Goal: Find specific page/section: Find specific page/section

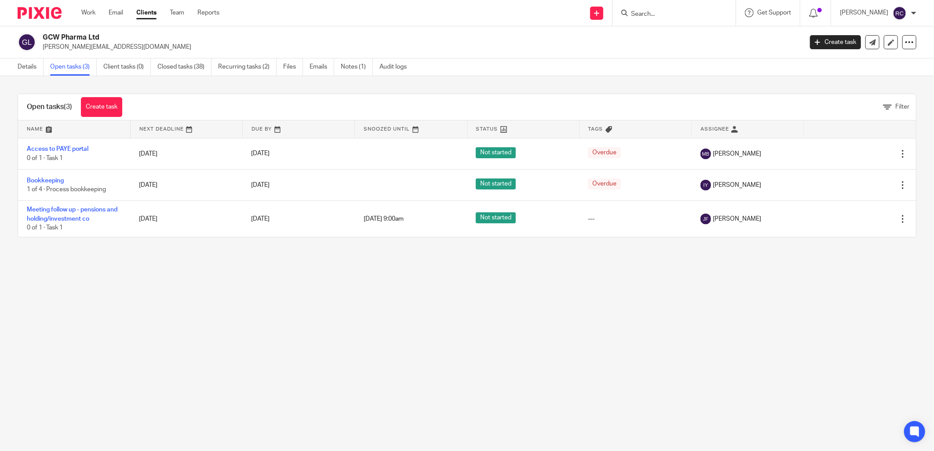
click at [684, 16] on input "Search" at bounding box center [669, 15] width 79 height 8
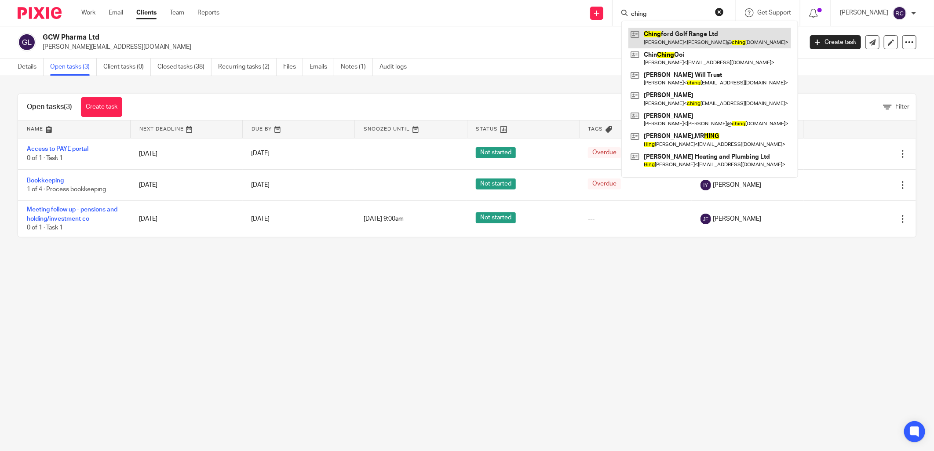
type input "ching"
click at [701, 40] on link at bounding box center [709, 38] width 163 height 20
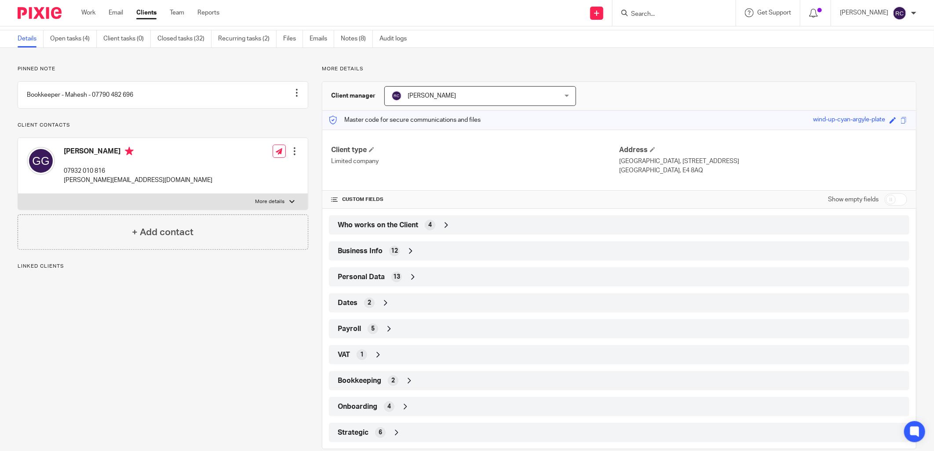
scroll to position [44, 0]
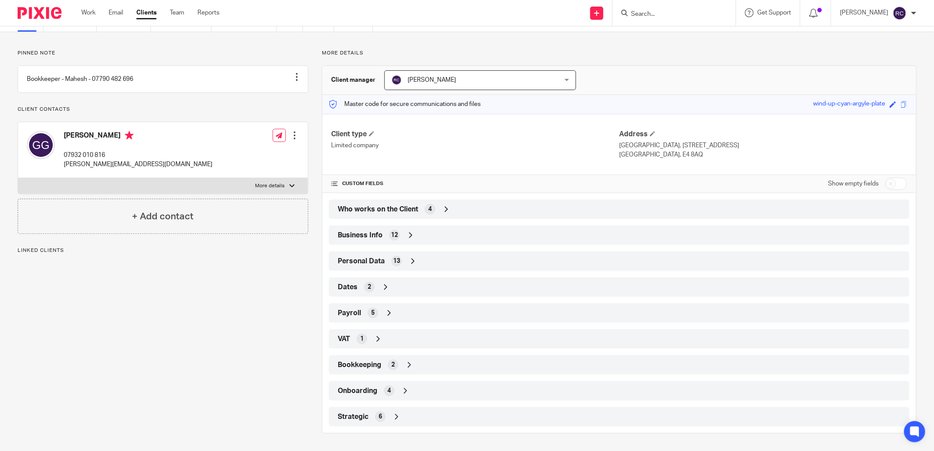
click at [361, 391] on span "Onboarding" at bounding box center [358, 390] width 40 height 9
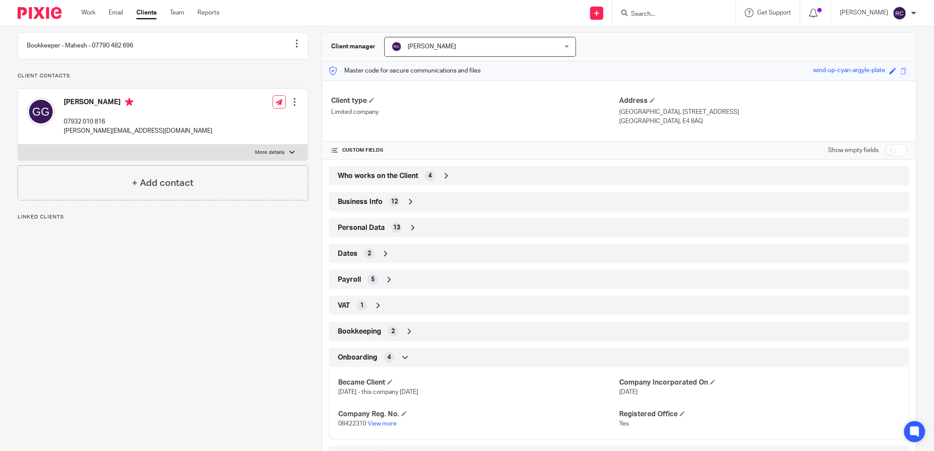
scroll to position [93, 0]
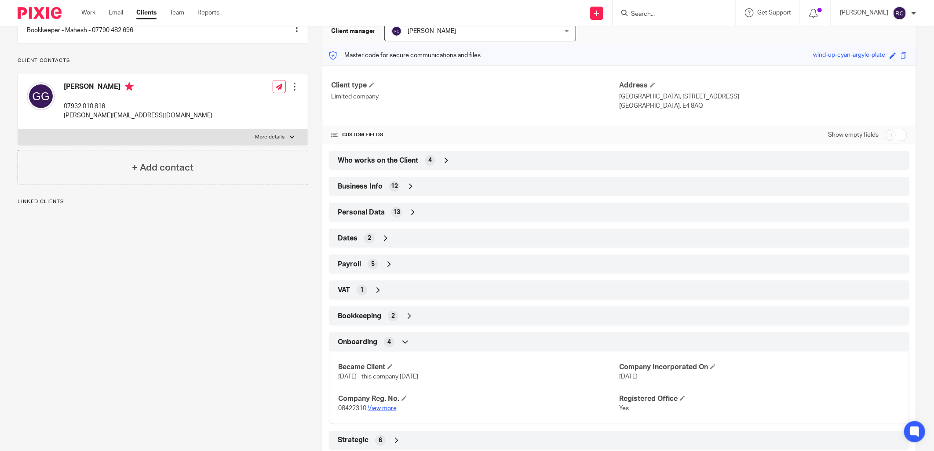
click at [379, 409] on link "View more" at bounding box center [381, 408] width 29 height 6
